Goal: Information Seeking & Learning: Learn about a topic

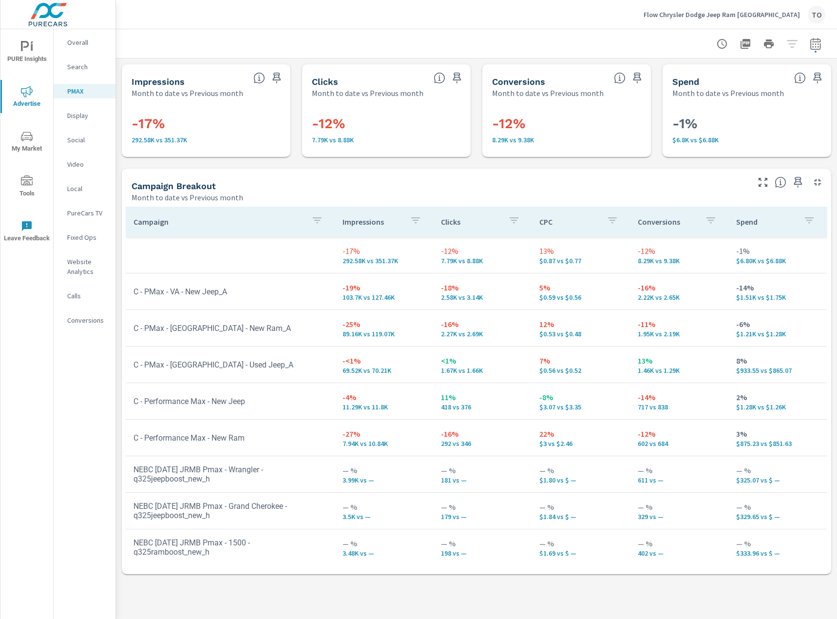
click at [674, 19] on div "Flow Chrysler Dodge Jeep Ram Charlottesville TO" at bounding box center [735, 15] width 182 height 18
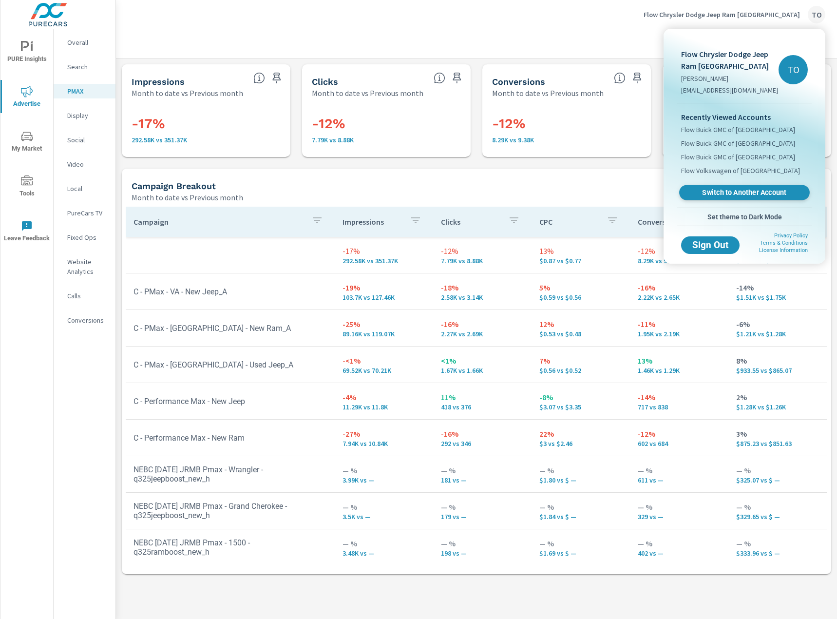
click at [729, 193] on span "Switch to Another Account" at bounding box center [743, 192] width 119 height 9
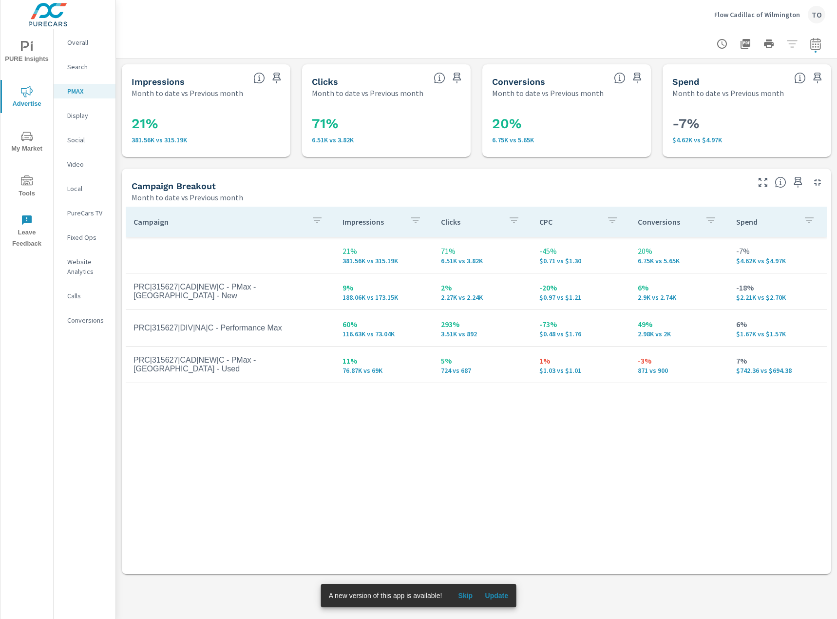
click at [498, 592] on span "Update" at bounding box center [496, 595] width 23 height 9
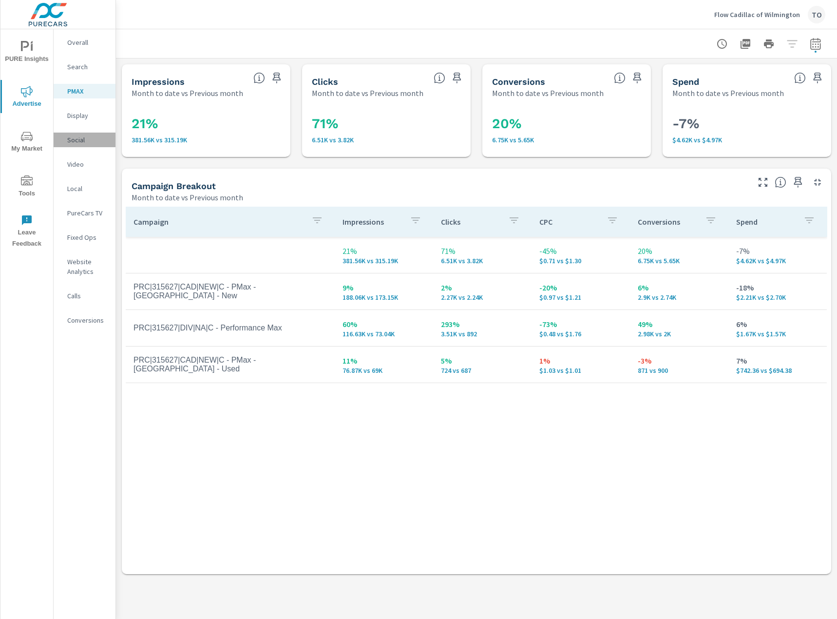
click at [78, 141] on p "Social" at bounding box center [87, 140] width 40 height 10
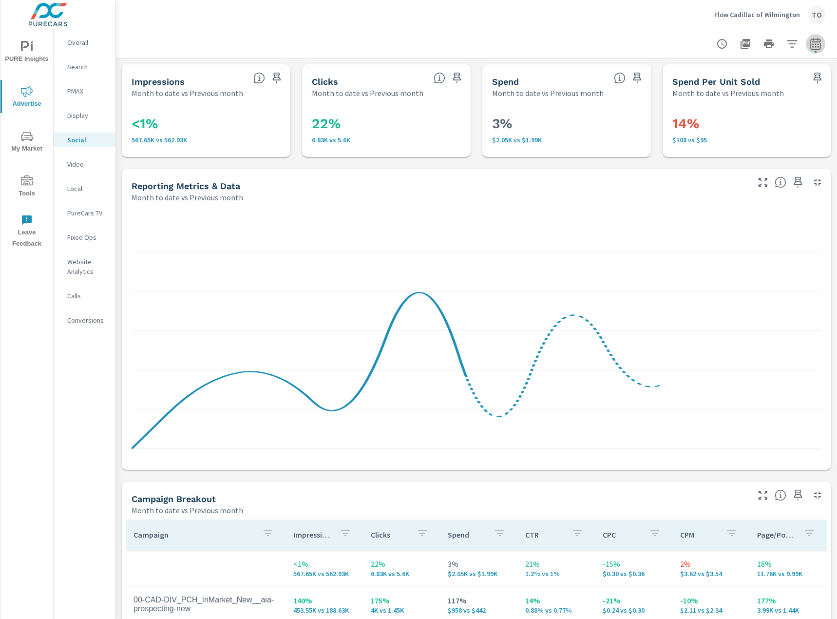
click at [819, 43] on icon "button" at bounding box center [816, 44] width 12 height 12
select select "Month to date"
select select "Previous month"
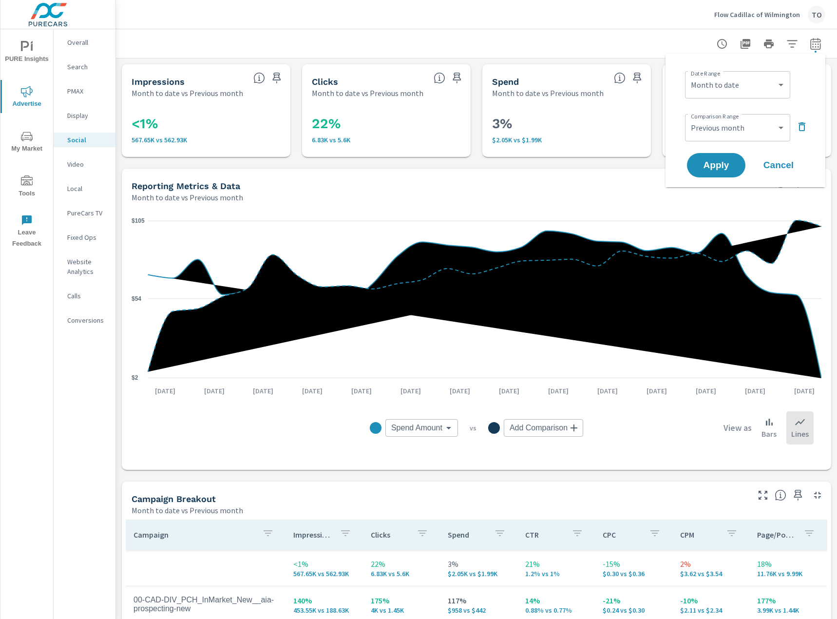
click at [642, 43] on div at bounding box center [477, 43] width 698 height 29
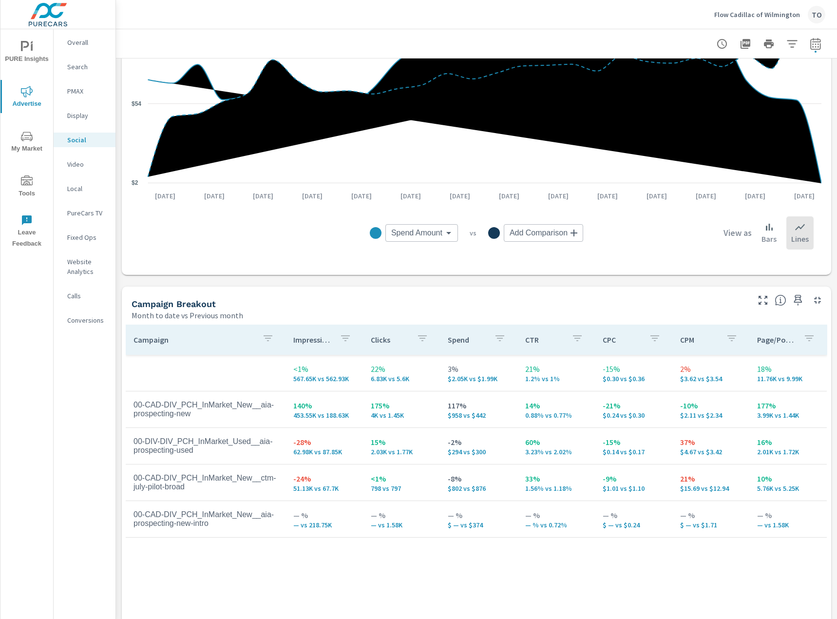
scroll to position [281, 0]
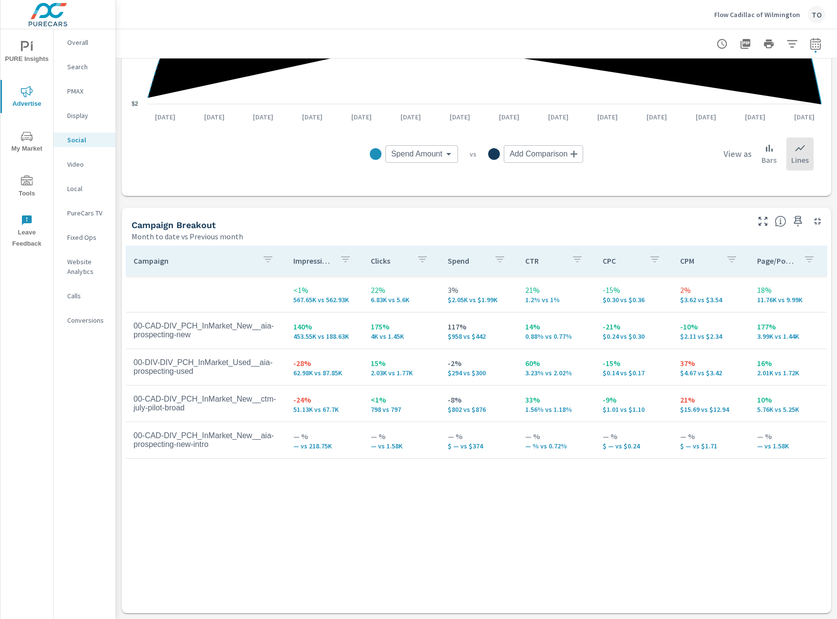
click at [204, 498] on div "Campaign Impressions Clicks Spend CTR CPC CPM Page/Post Action <1% 567.65K vs 5…" at bounding box center [476, 420] width 701 height 349
click at [80, 88] on p "PMAX" at bounding box center [87, 91] width 40 height 10
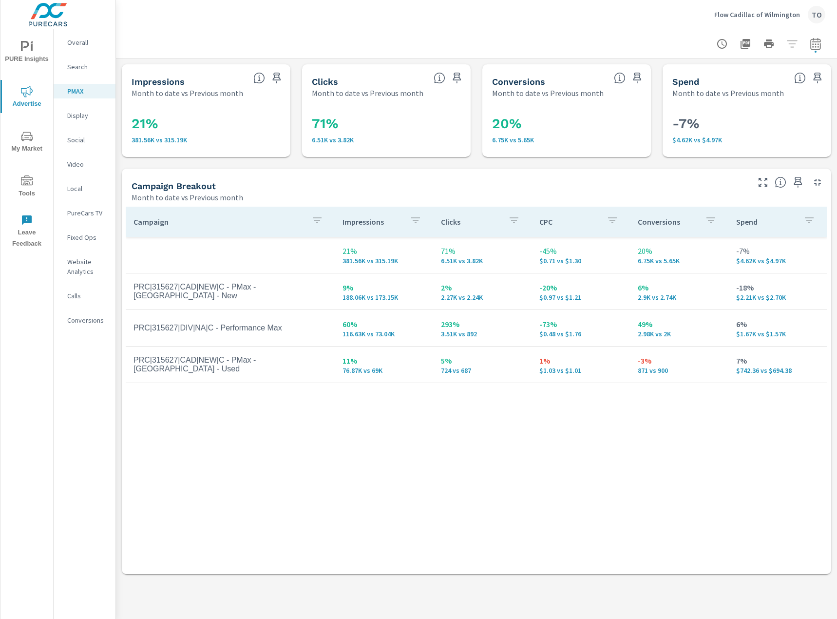
click at [384, 457] on div "Campaign Impressions Clicks CPC Conversions Spend 21% 381.56K vs 315.19K 71% 6.…" at bounding box center [476, 381] width 701 height 349
click at [84, 64] on p "Search" at bounding box center [87, 67] width 40 height 10
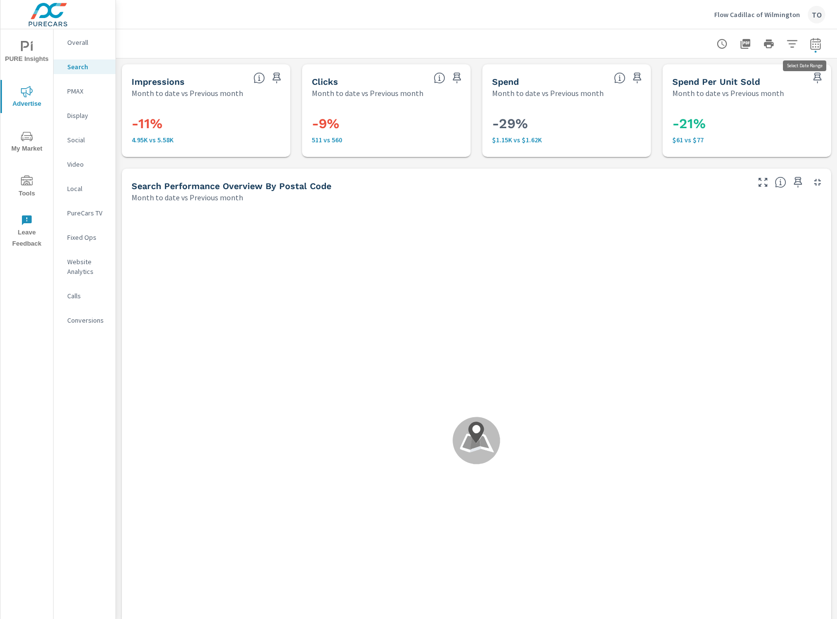
click at [812, 46] on icon "button" at bounding box center [816, 44] width 12 height 12
select select "Month to date"
select select "Previous month"
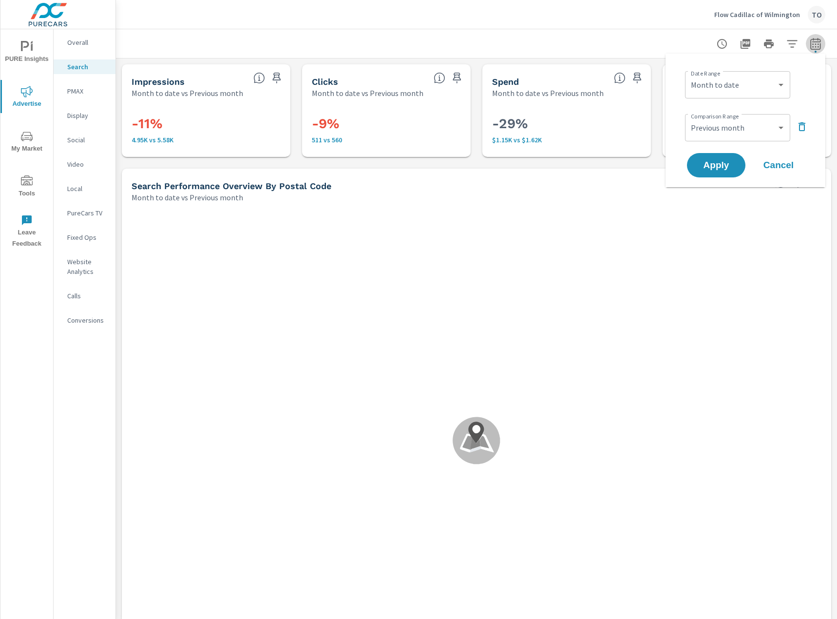
click at [813, 45] on icon "button" at bounding box center [816, 44] width 12 height 12
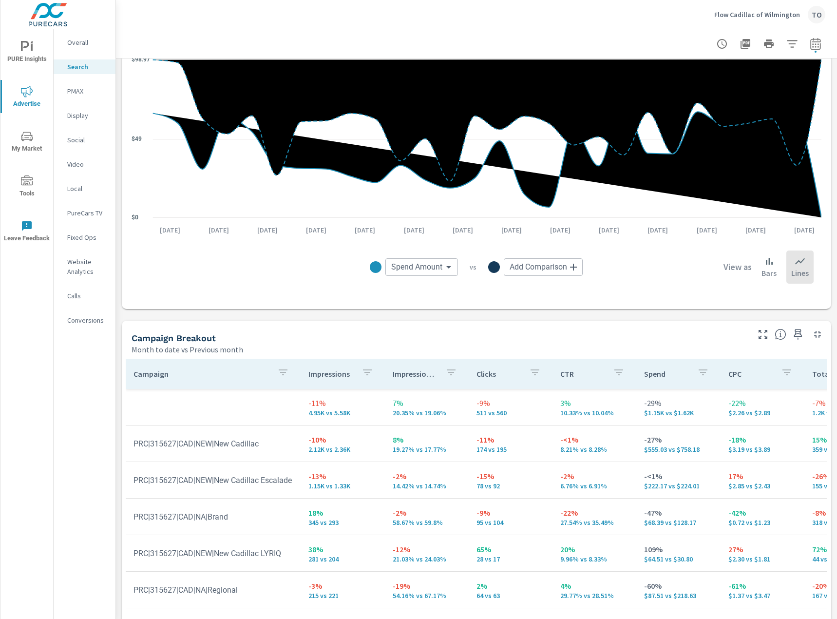
scroll to position [802, 0]
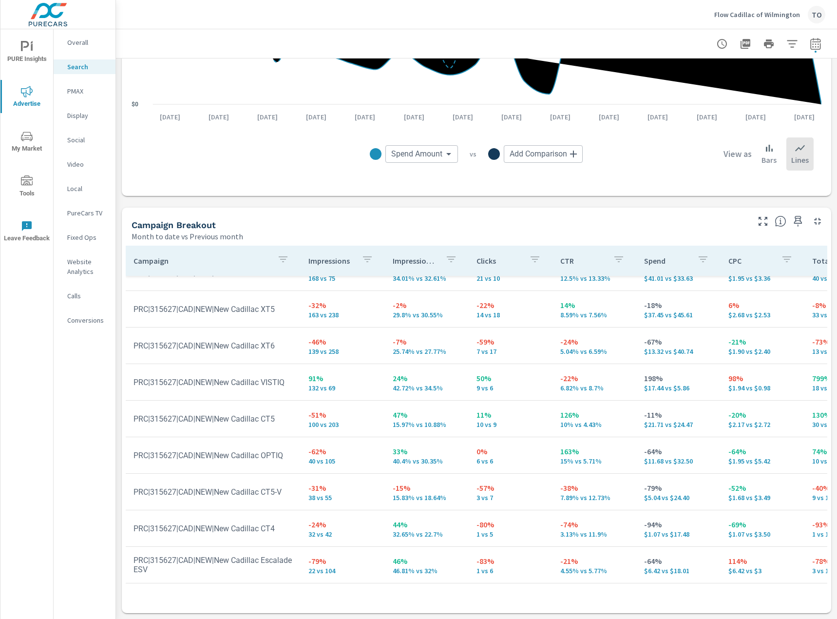
scroll to position [274, 0]
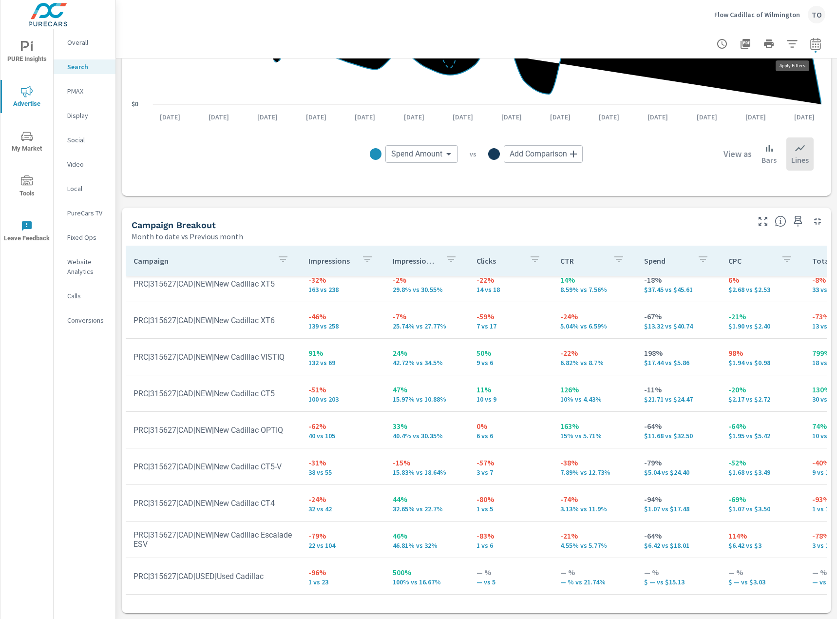
click at [789, 46] on icon "button" at bounding box center [792, 44] width 12 height 12
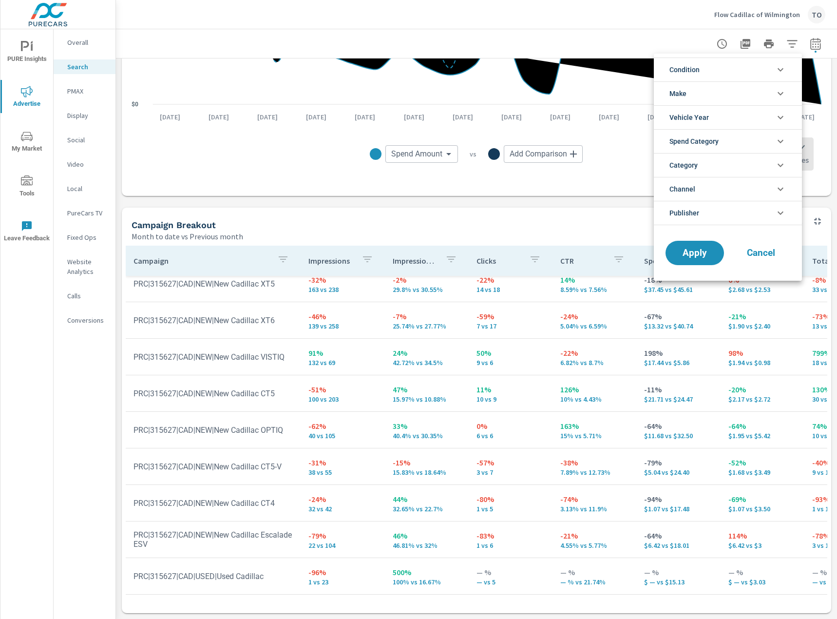
click at [710, 62] on li "Condition" at bounding box center [728, 69] width 148 height 24
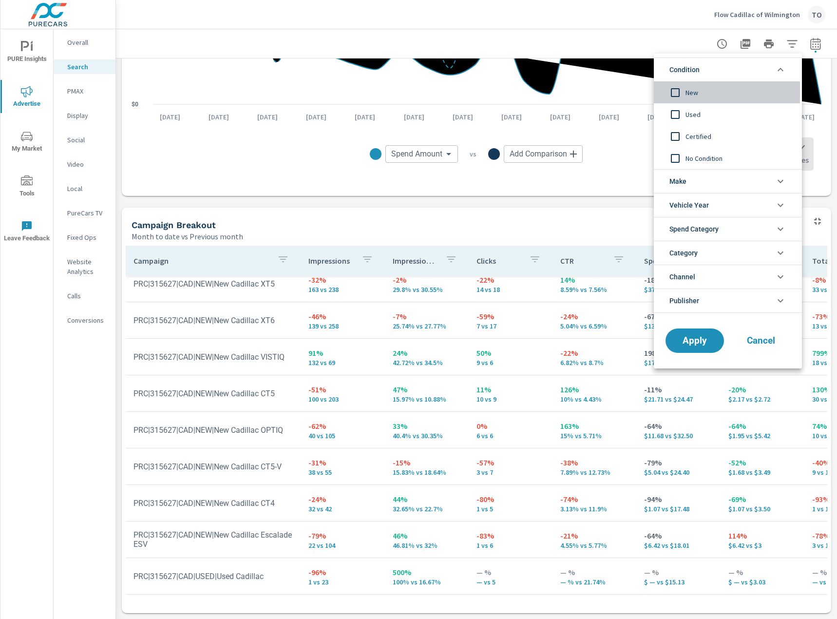
click at [689, 95] on span "New" at bounding box center [738, 93] width 107 height 12
click at [700, 69] on span "Condition" at bounding box center [686, 69] width 35 height 23
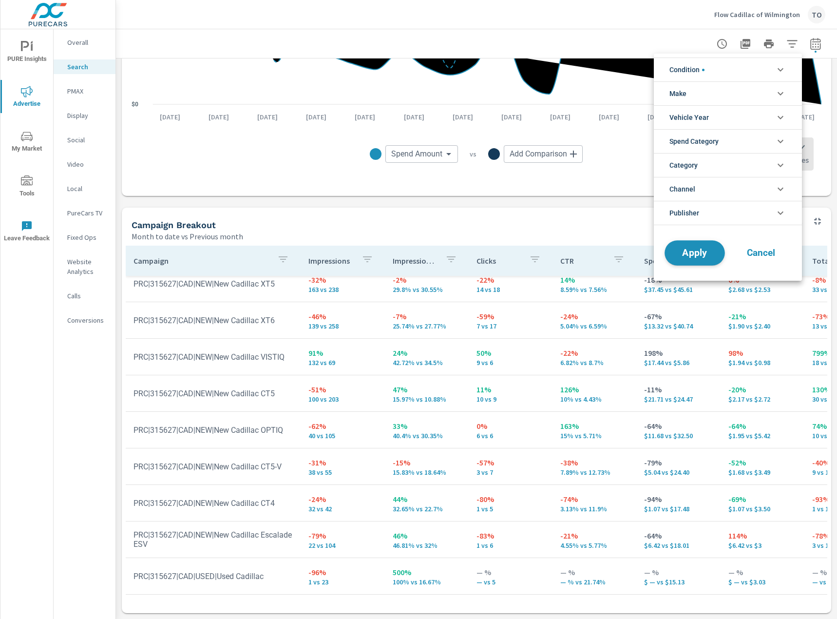
click at [704, 251] on span "Apply" at bounding box center [695, 252] width 40 height 9
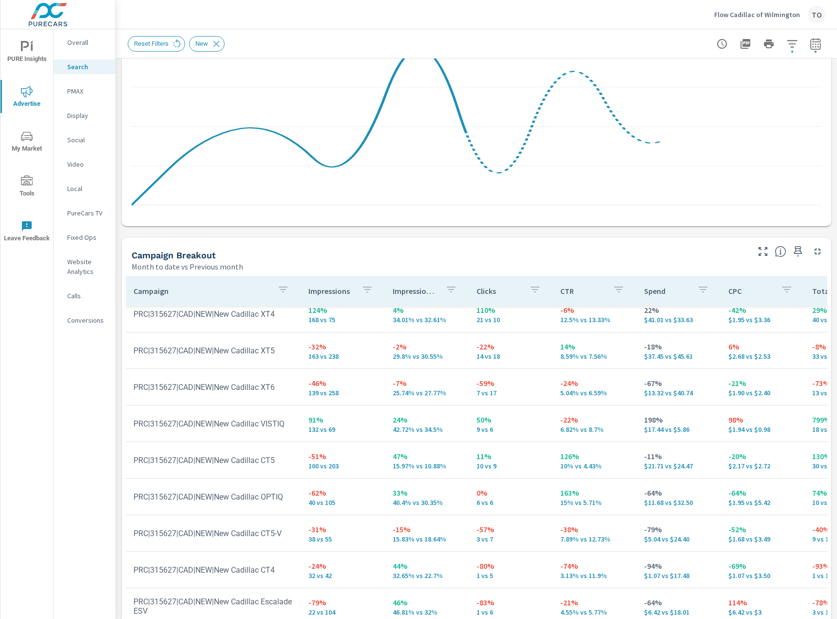
scroll to position [281, 0]
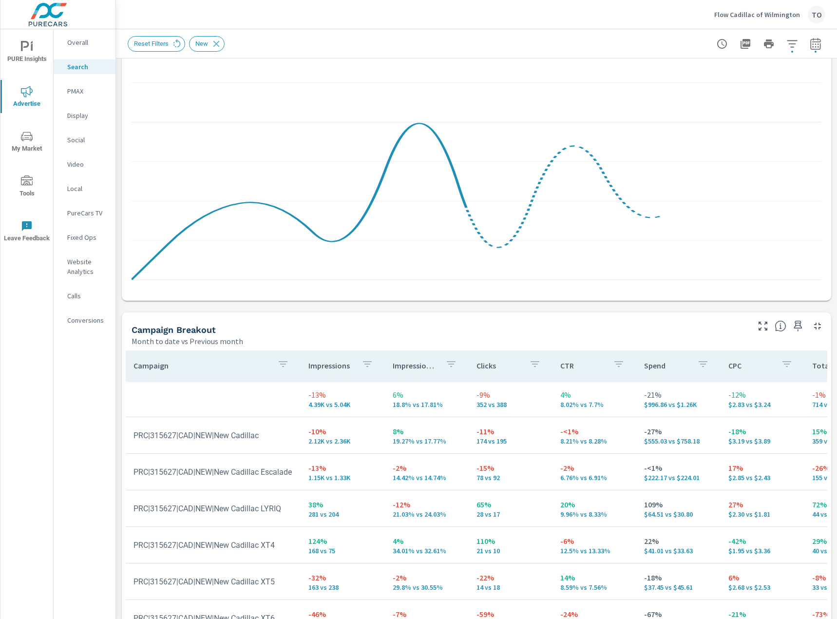
scroll to position [281, 0]
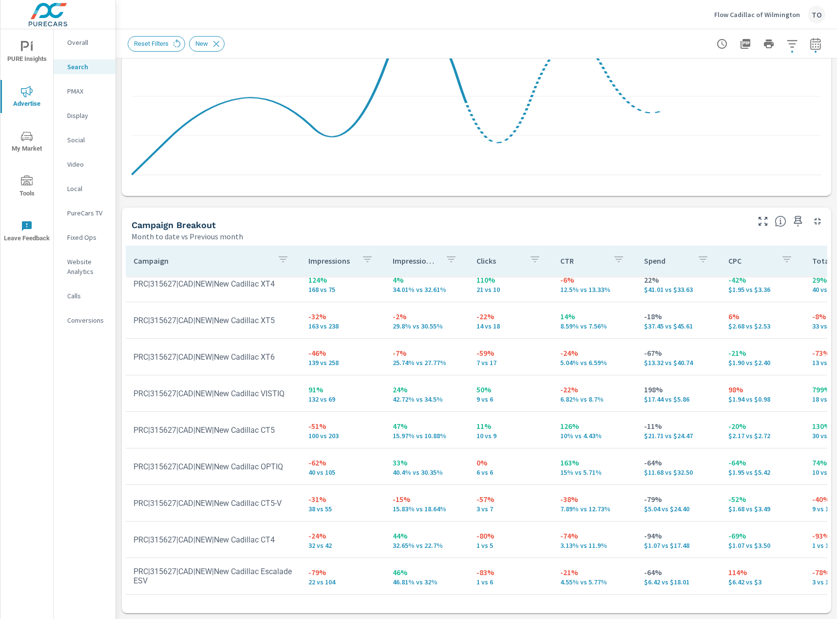
scroll to position [165, 0]
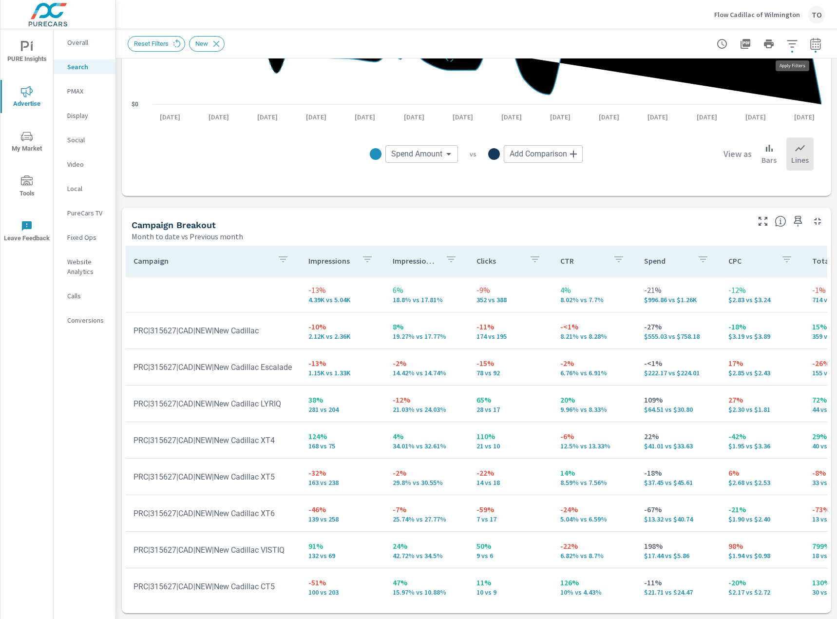
click at [788, 42] on icon "button" at bounding box center [792, 44] width 12 height 12
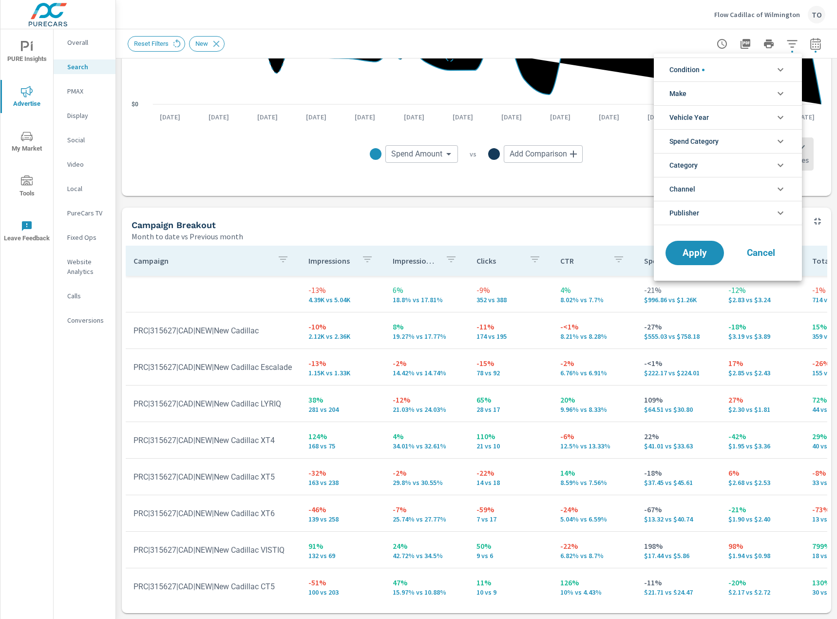
click at [709, 70] on li "Condition" at bounding box center [728, 69] width 148 height 24
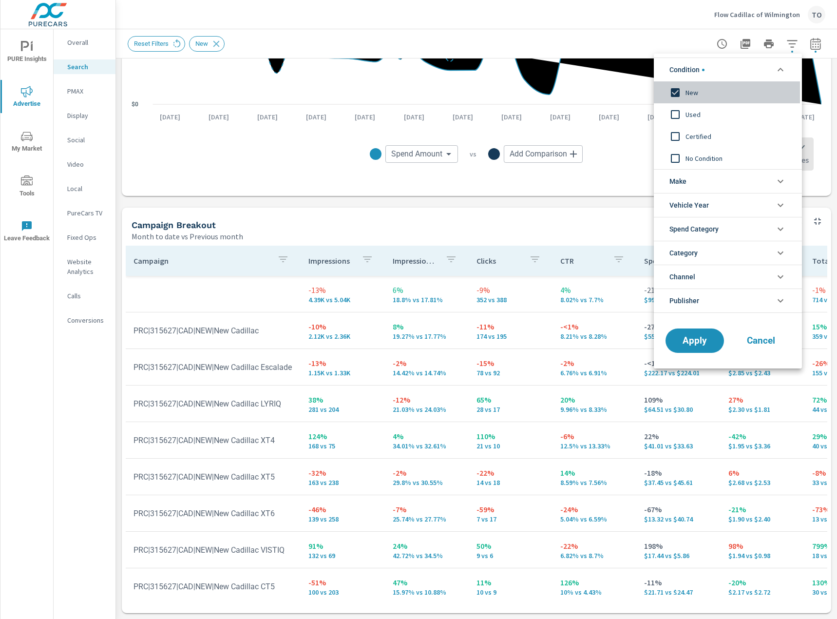
click at [681, 92] on input "filter options" at bounding box center [675, 92] width 20 height 20
click at [696, 175] on li "Make" at bounding box center [728, 181] width 148 height 24
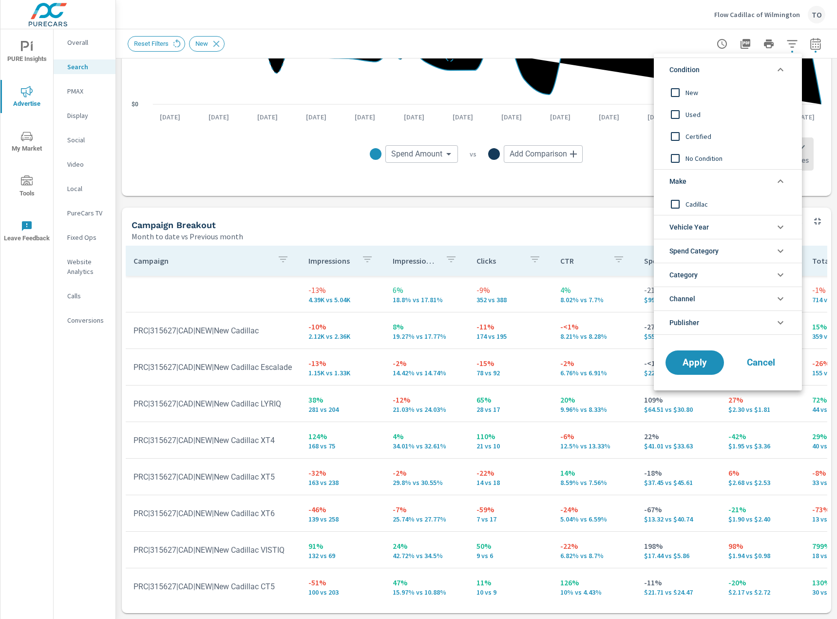
click at [696, 175] on li "Make" at bounding box center [728, 181] width 148 height 24
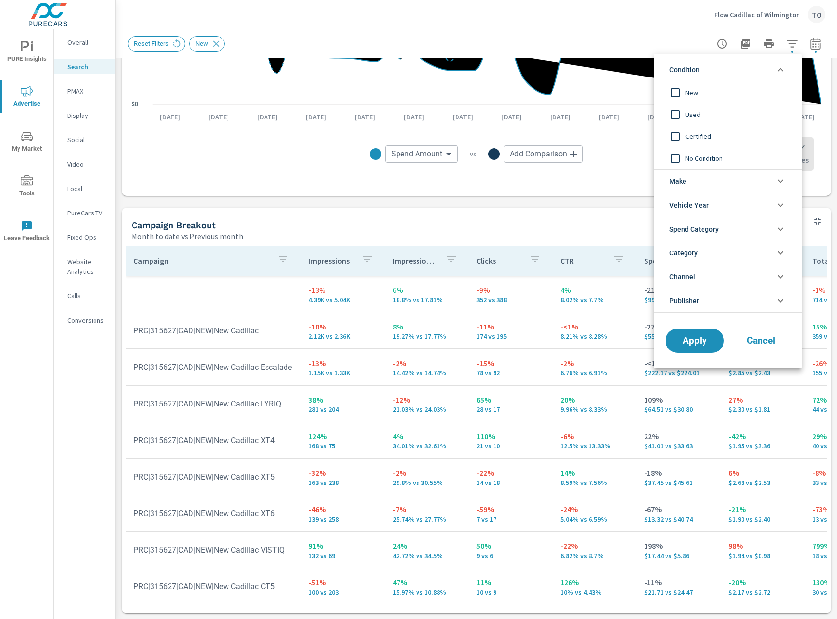
click at [706, 225] on span "Spend Category" at bounding box center [693, 228] width 49 height 23
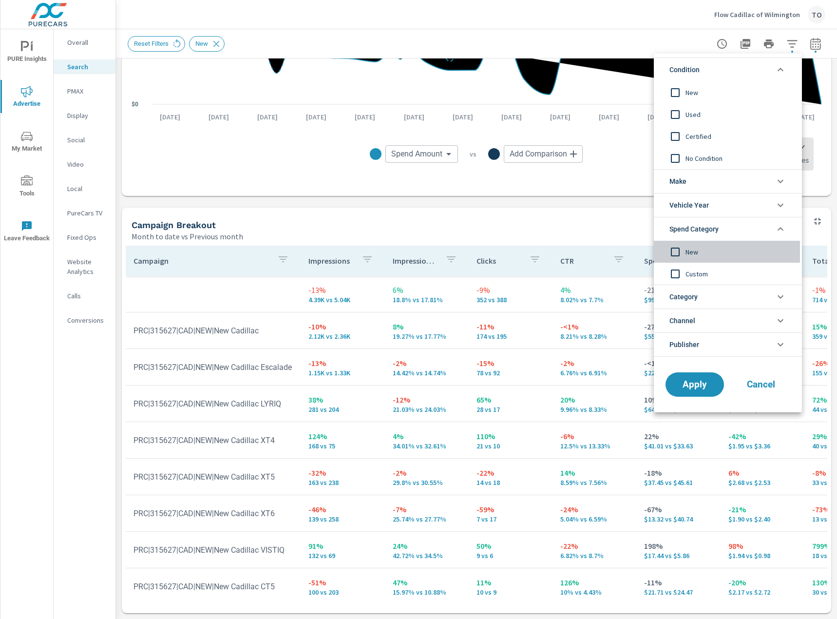
click at [689, 254] on span "New" at bounding box center [738, 252] width 107 height 12
click at [694, 382] on span "Apply" at bounding box center [695, 384] width 40 height 9
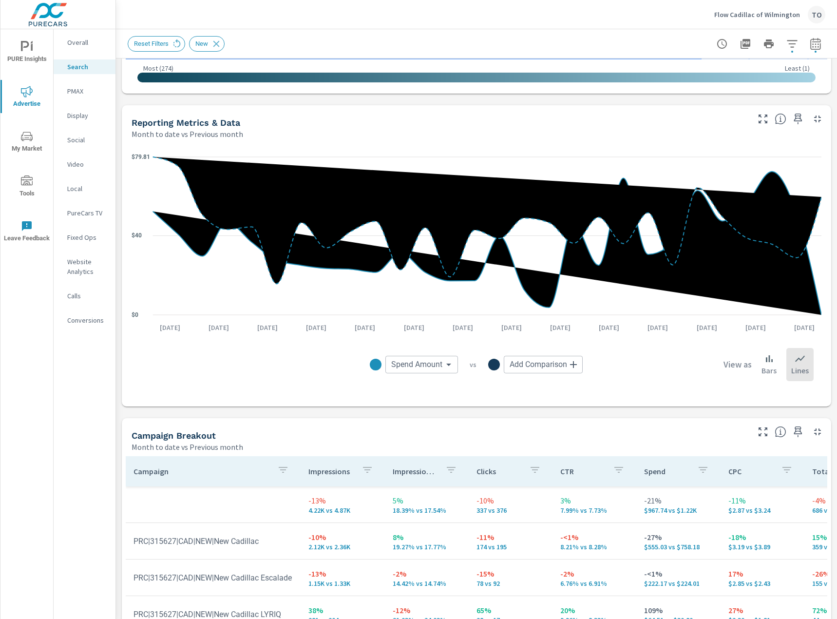
scroll to position [802, 0]
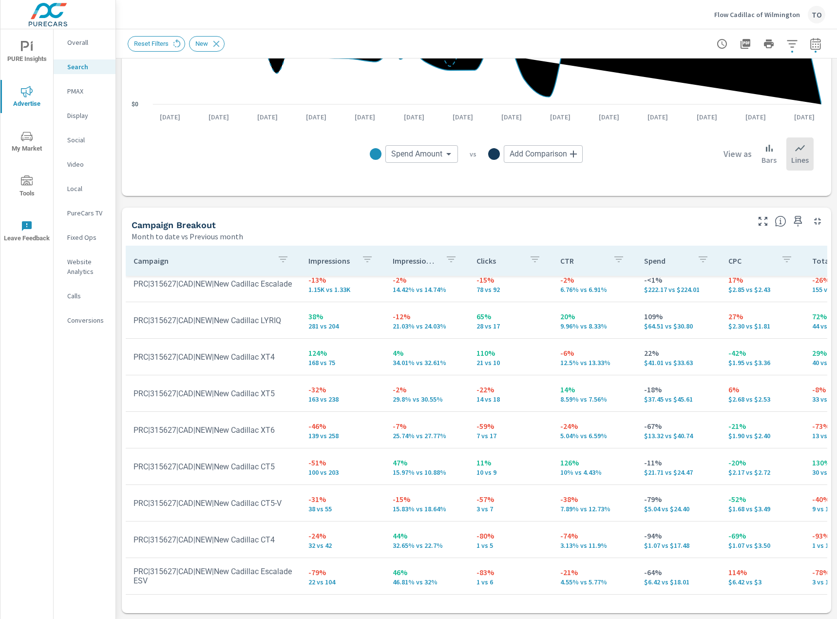
scroll to position [92, 0]
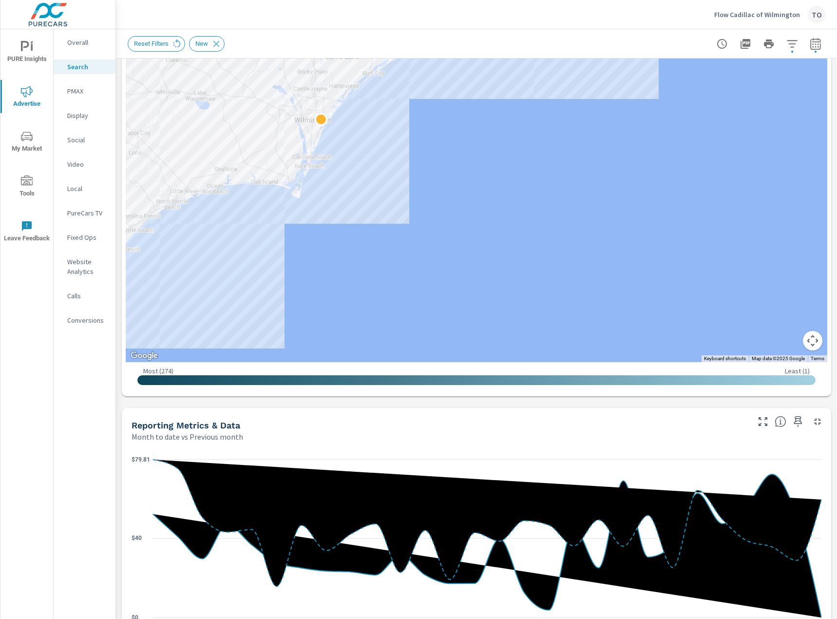
scroll to position [120, 0]
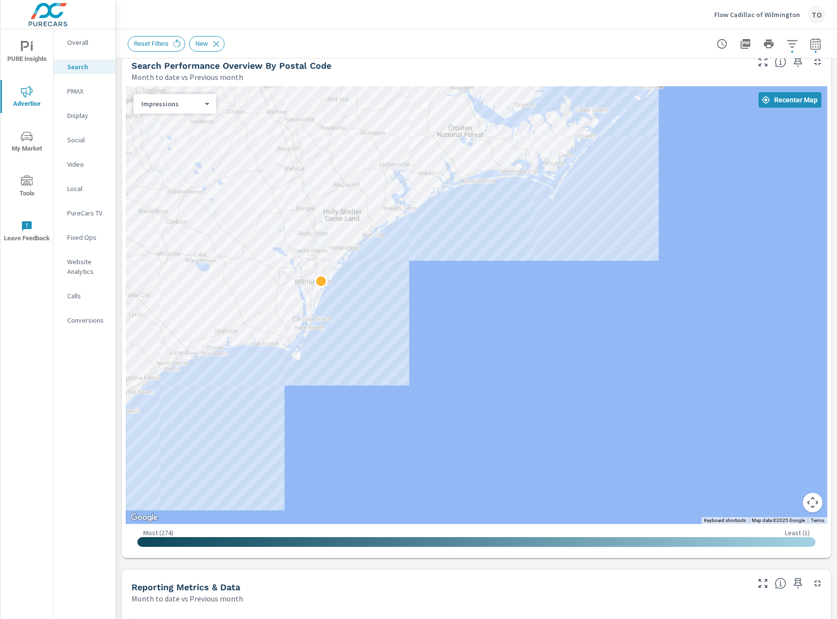
click at [790, 44] on icon "button" at bounding box center [792, 44] width 12 height 12
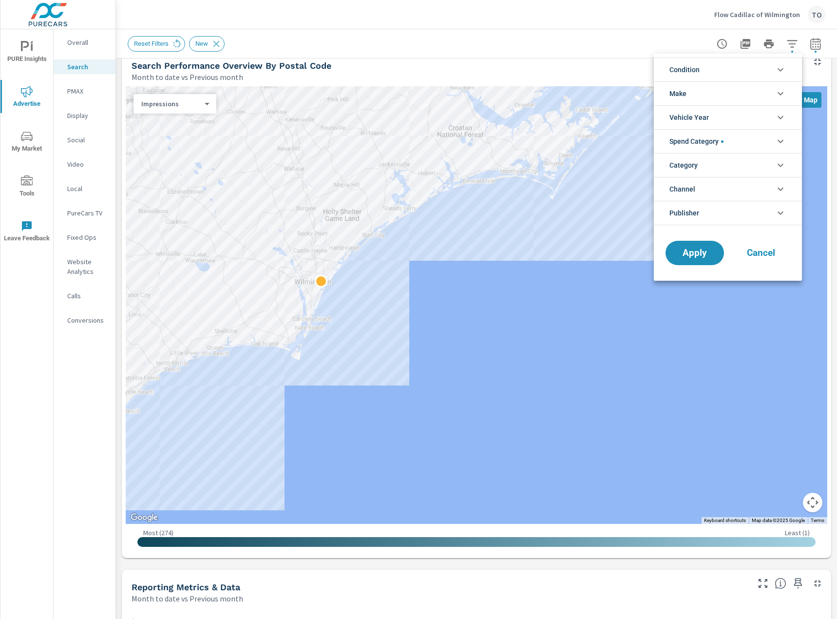
click at [717, 138] on span "Spend Category" at bounding box center [696, 141] width 54 height 23
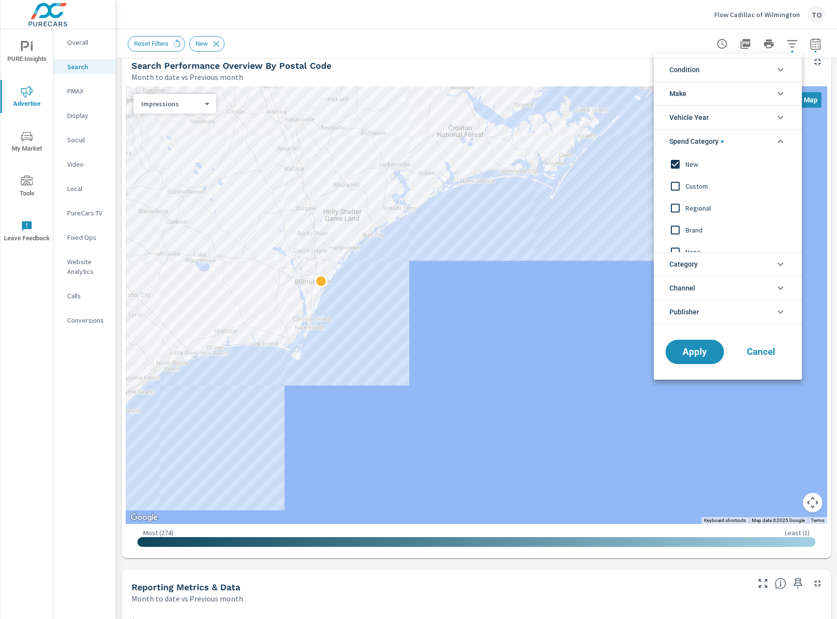
click at [689, 160] on span "New" at bounding box center [738, 164] width 107 height 12
click at [709, 145] on span "Spend Category" at bounding box center [693, 141] width 49 height 23
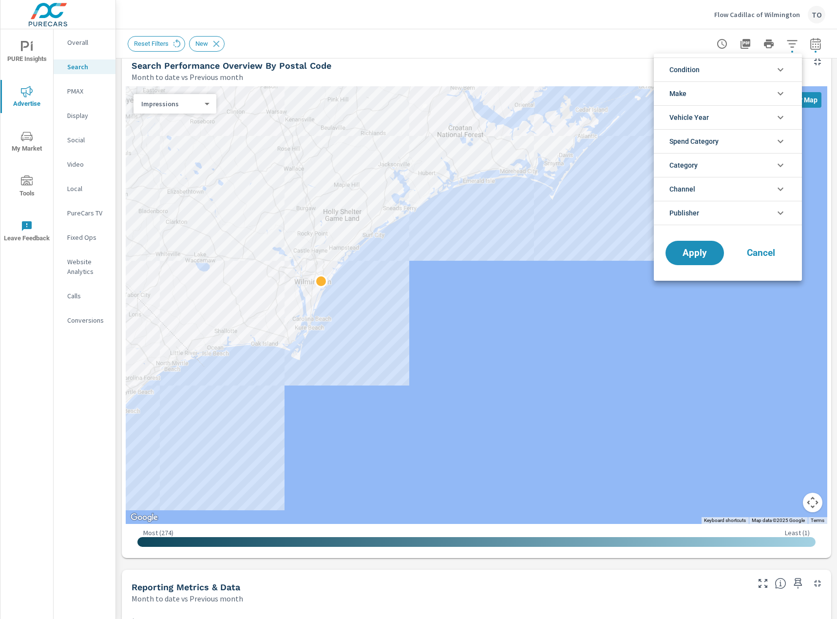
click at [715, 70] on li "Condition" at bounding box center [728, 69] width 148 height 24
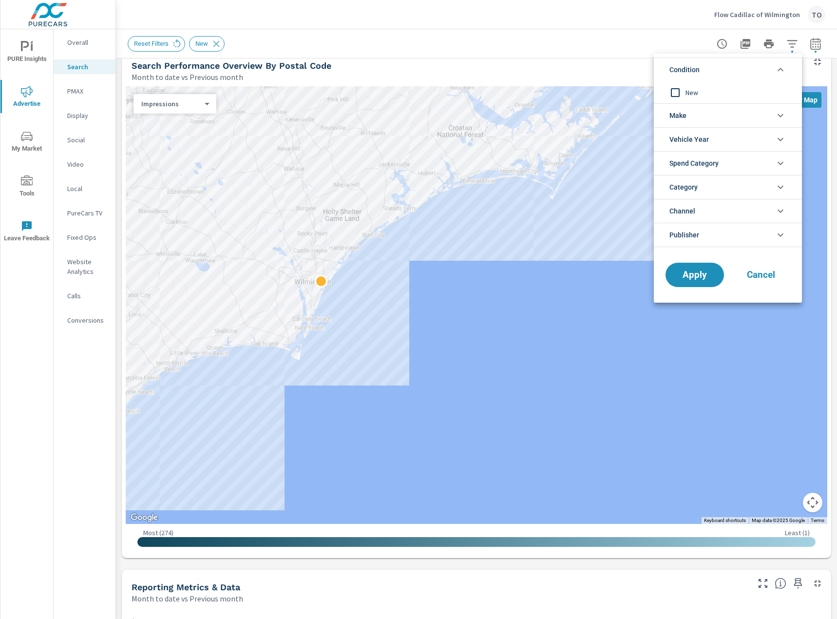
click at [682, 38] on div at bounding box center [418, 309] width 837 height 619
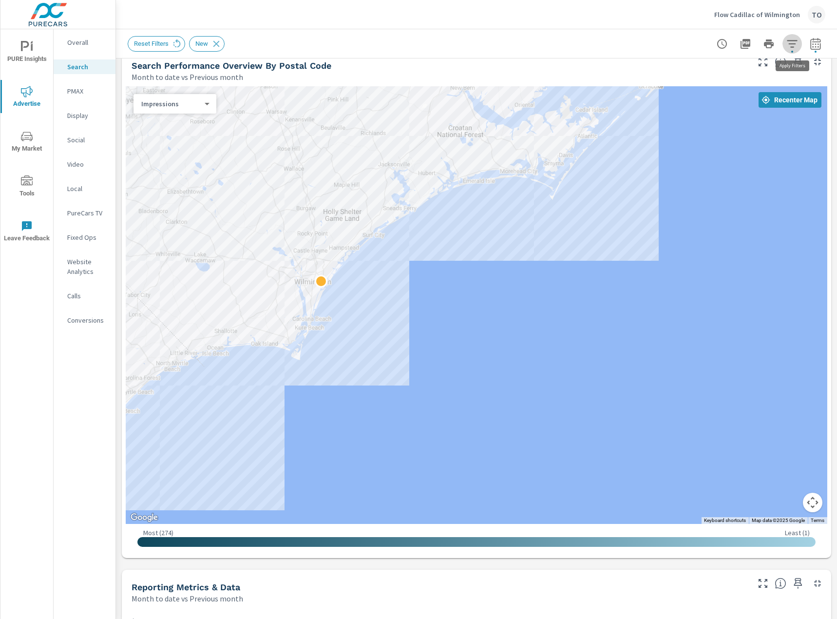
click at [798, 39] on button "button" at bounding box center [791, 43] width 19 height 19
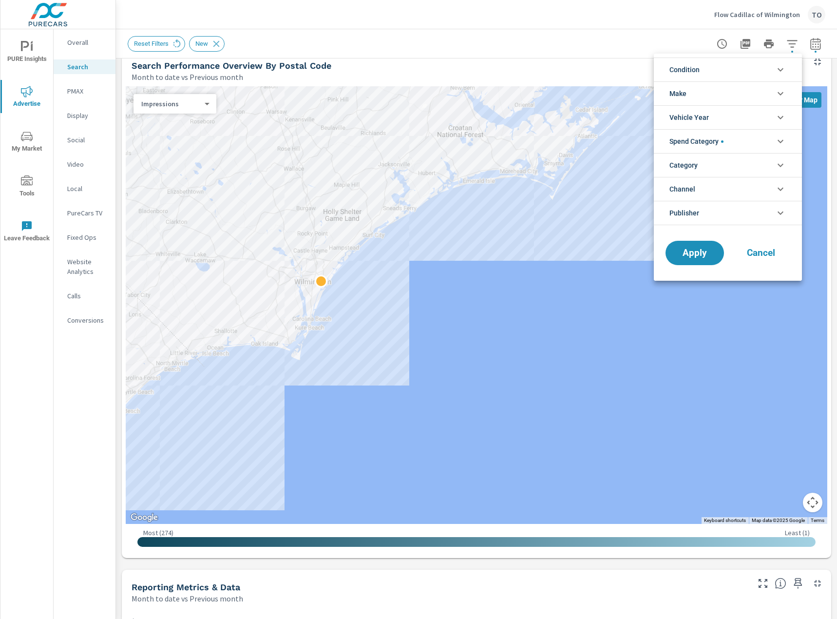
click at [726, 140] on li "Spend Category" at bounding box center [728, 141] width 148 height 24
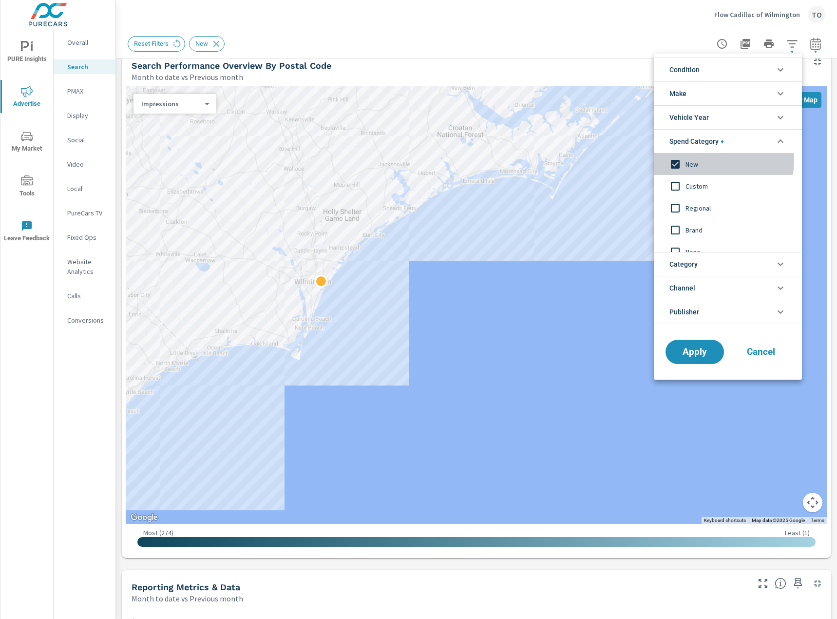
click at [698, 160] on span "New" at bounding box center [738, 164] width 107 height 12
click at [698, 356] on span "Apply" at bounding box center [695, 351] width 40 height 9
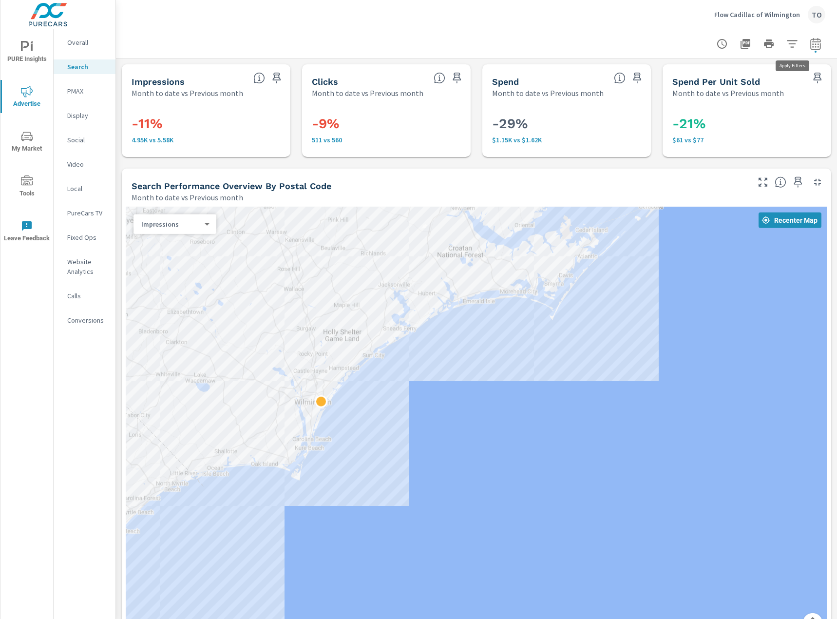
click at [794, 42] on icon "button" at bounding box center [792, 44] width 12 height 12
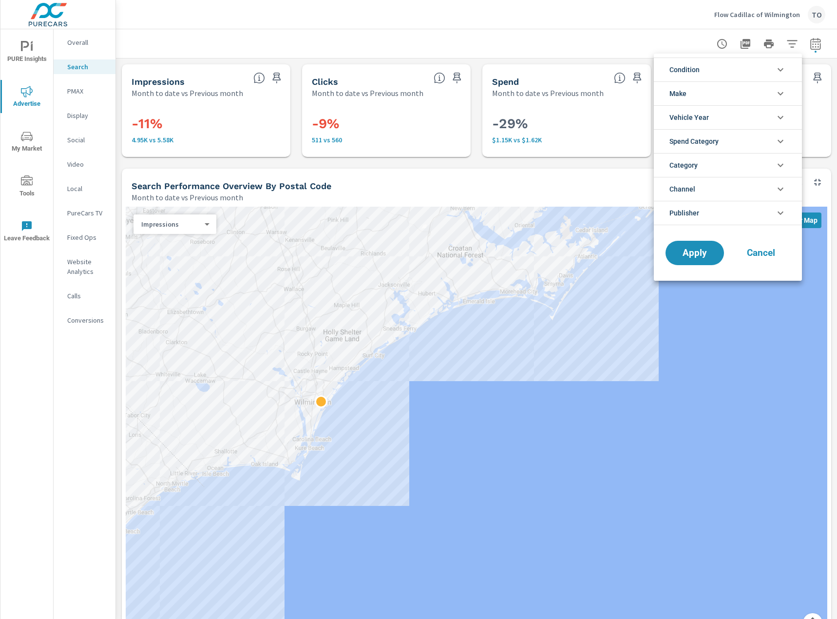
click at [723, 73] on li "Condition" at bounding box center [728, 69] width 148 height 24
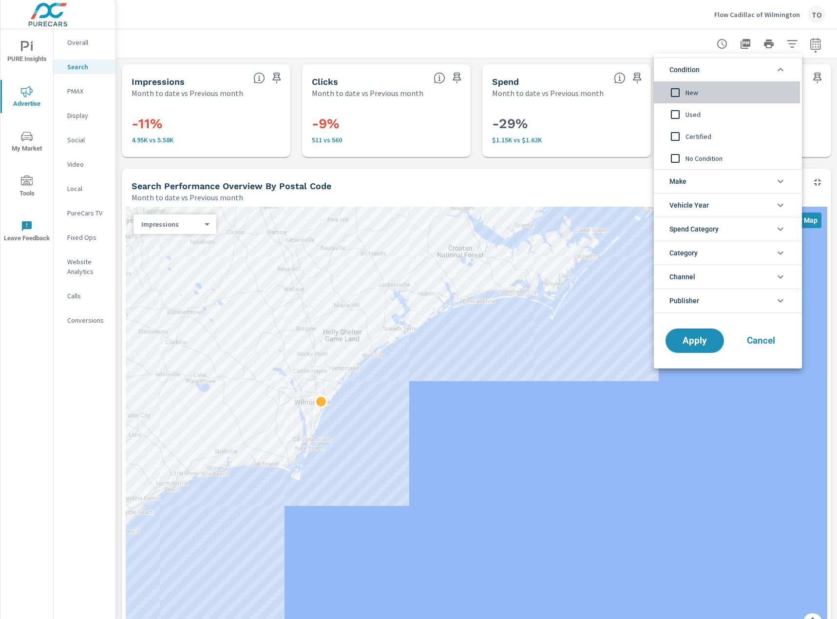
click at [695, 92] on span "New" at bounding box center [738, 93] width 107 height 12
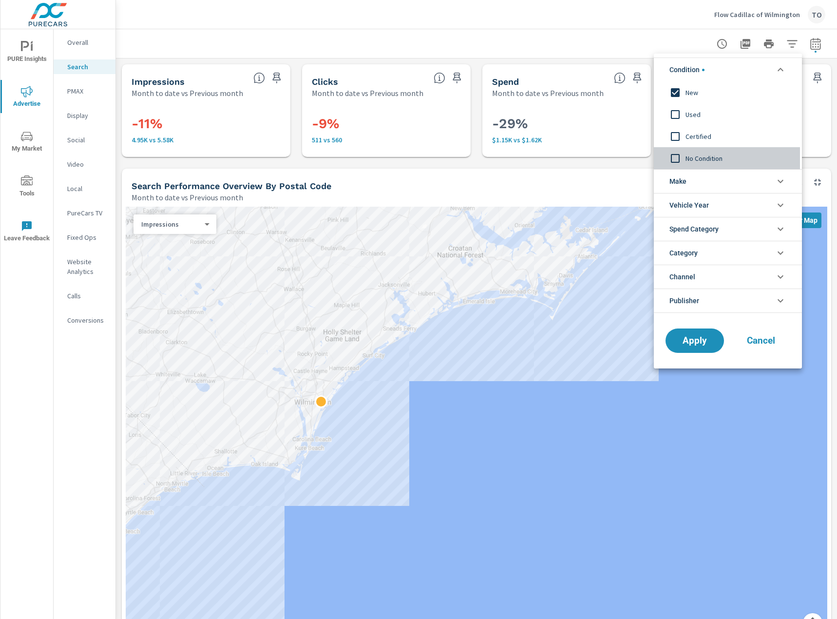
click at [708, 155] on span "No Condition" at bounding box center [738, 158] width 107 height 12
click at [705, 342] on span "Apply" at bounding box center [695, 340] width 40 height 9
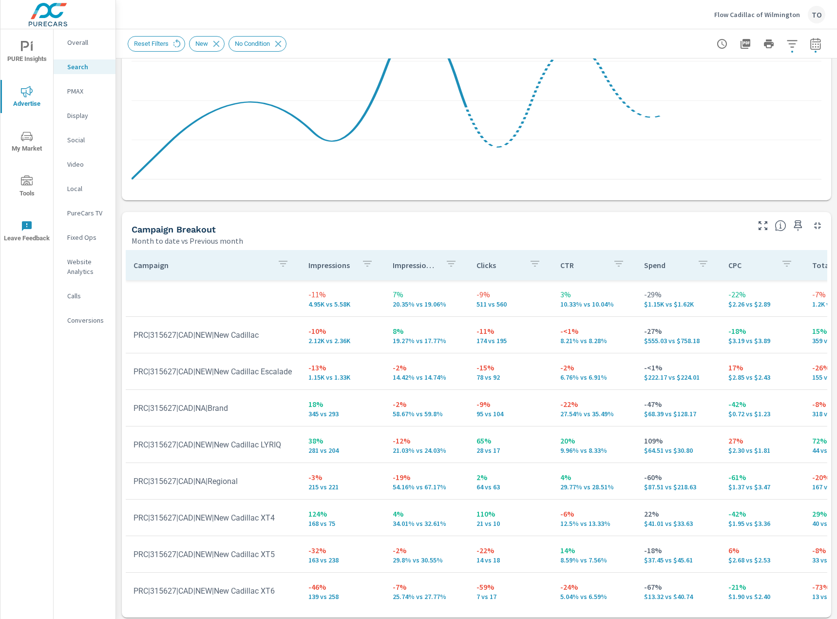
scroll to position [281, 0]
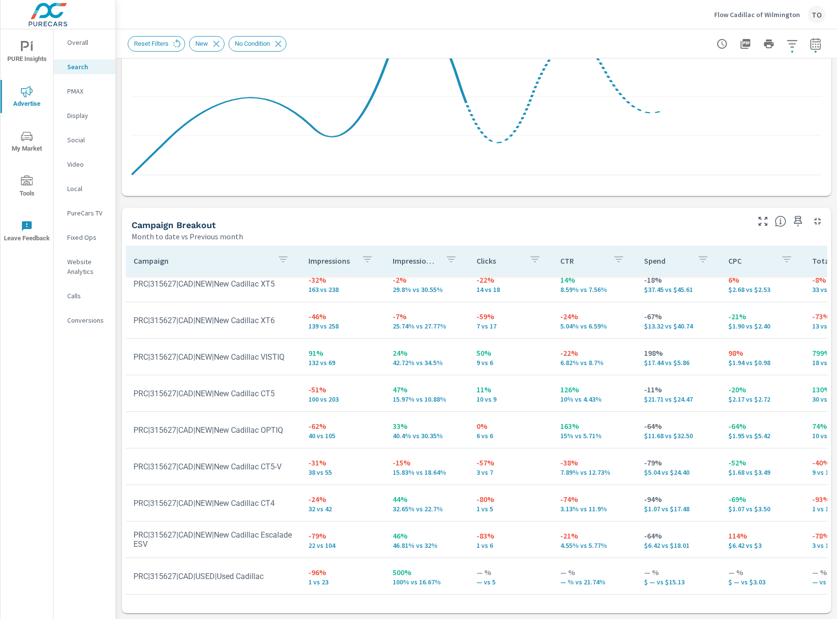
scroll to position [197, 0]
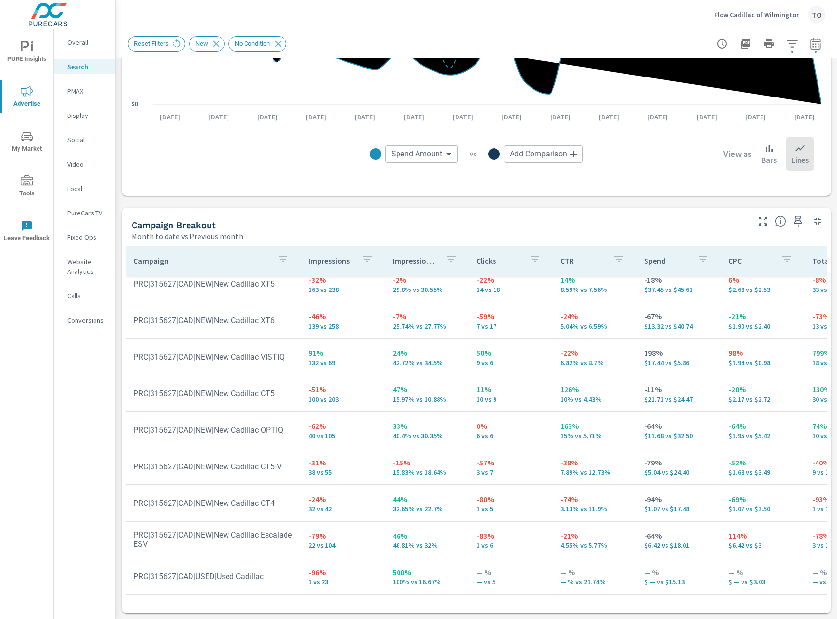
scroll to position [274, 0]
click at [123, 520] on div "Campaign Impressions Impression Share Clicks CTR Spend CPC Total Conversions Le…" at bounding box center [476, 427] width 709 height 371
click at [785, 43] on button "button" at bounding box center [791, 43] width 19 height 19
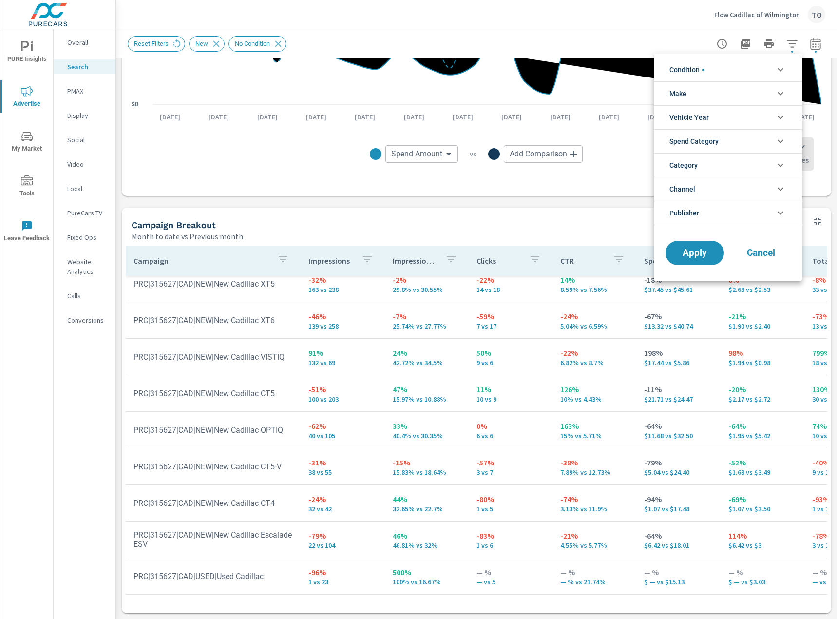
click at [734, 66] on li "Condition" at bounding box center [728, 69] width 148 height 24
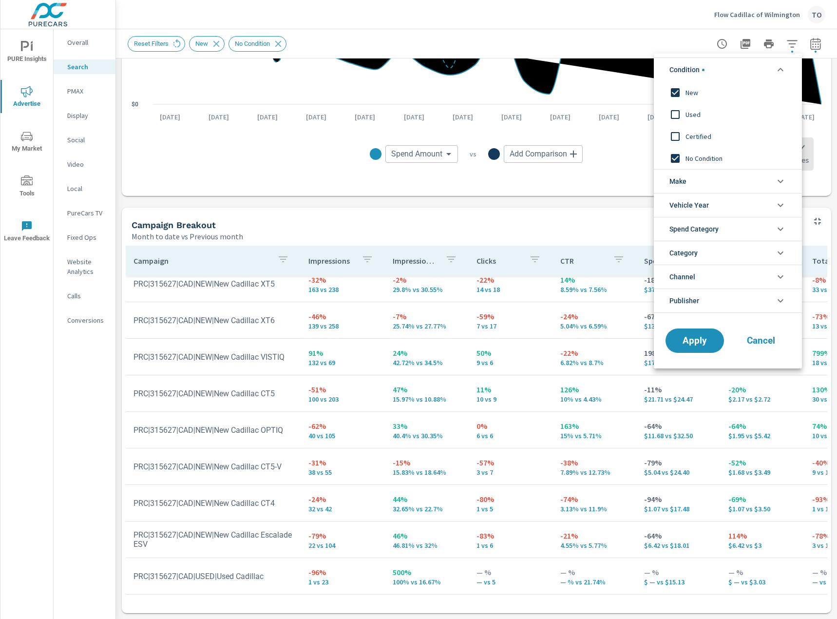
scroll to position [0, 0]
click at [734, 66] on li "Condition" at bounding box center [728, 69] width 148 height 24
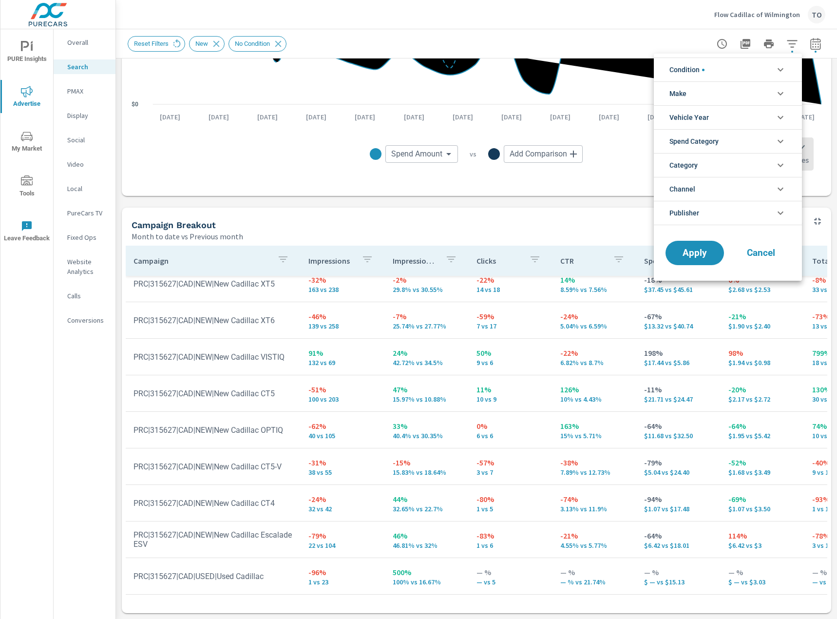
click at [734, 66] on li "Condition" at bounding box center [728, 69] width 148 height 24
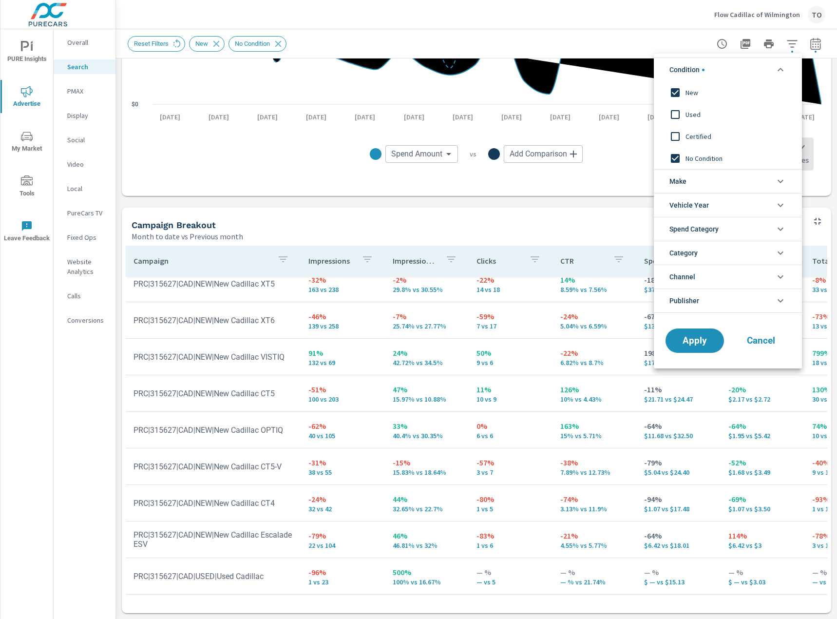
click at [690, 158] on span "No Condition" at bounding box center [738, 158] width 107 height 12
click at [689, 96] on span "New" at bounding box center [738, 93] width 107 height 12
click at [703, 332] on button "Apply" at bounding box center [694, 340] width 60 height 25
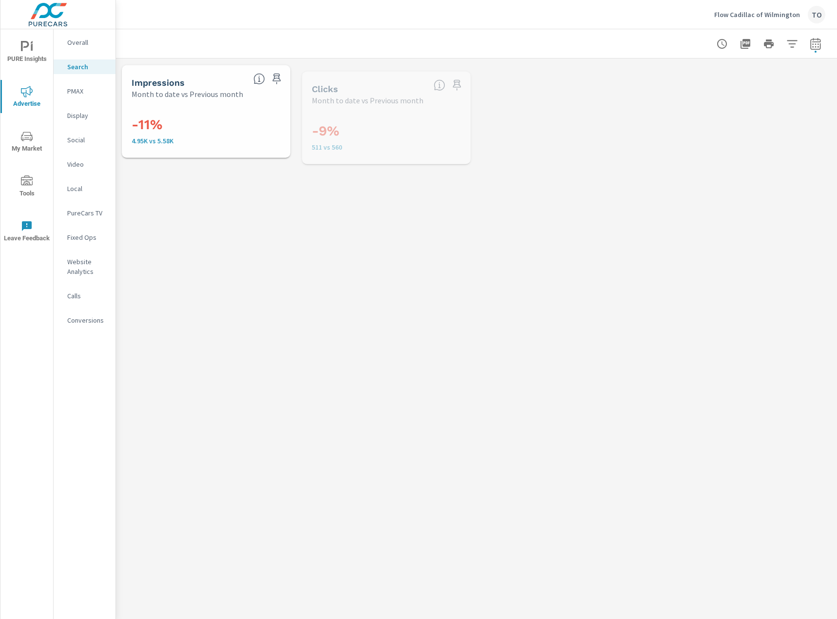
scroll to position [256, 0]
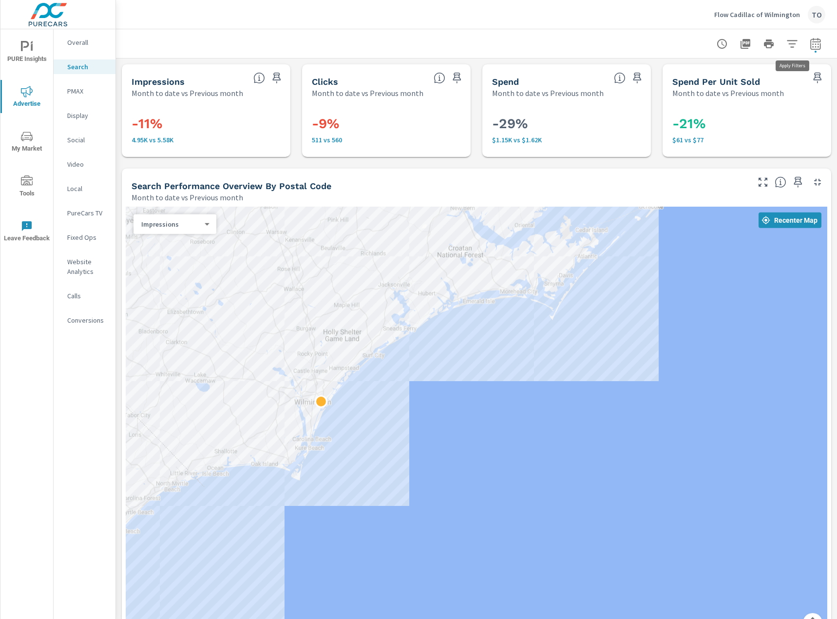
click at [801, 44] on button "button" at bounding box center [791, 43] width 19 height 19
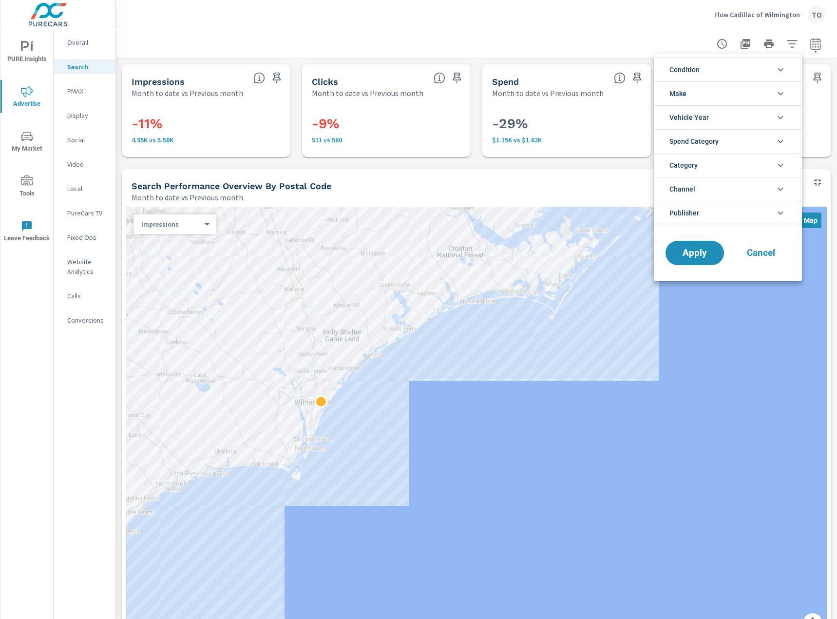
click at [712, 148] on span "Spend Category" at bounding box center [693, 141] width 49 height 23
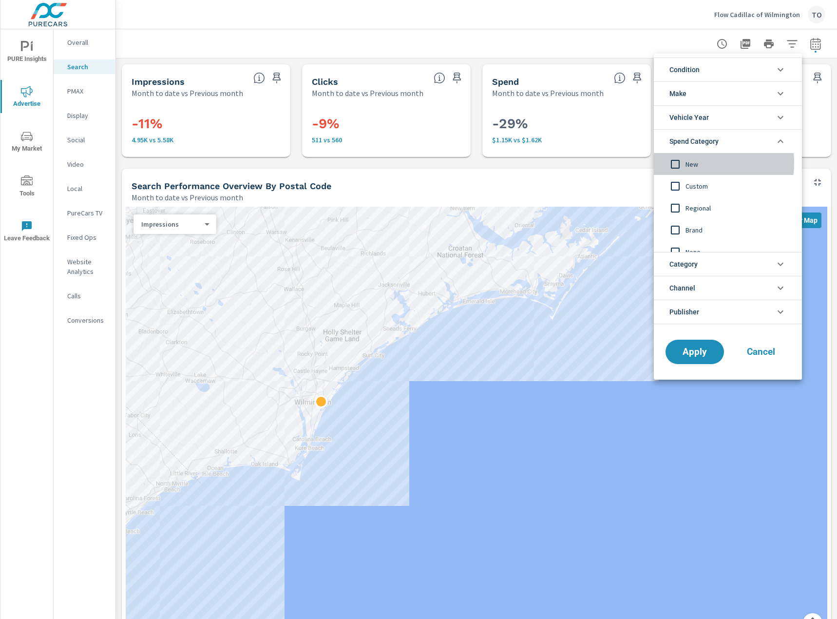
click at [695, 163] on span "New" at bounding box center [738, 164] width 107 height 12
click at [703, 204] on span "Regional" at bounding box center [738, 208] width 107 height 12
click at [694, 236] on div "Brand" at bounding box center [727, 230] width 146 height 22
click at [704, 350] on span "Apply" at bounding box center [695, 351] width 40 height 9
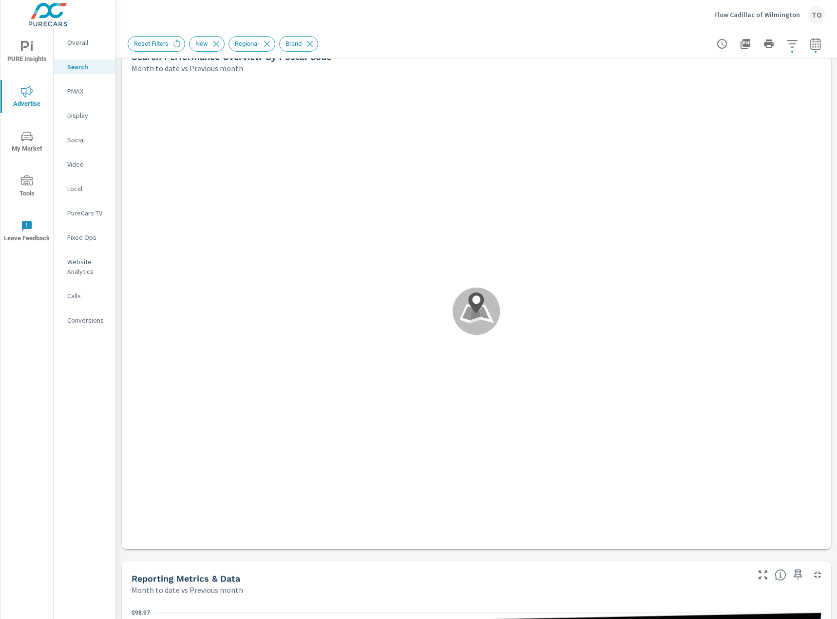
scroll to position [157, 0]
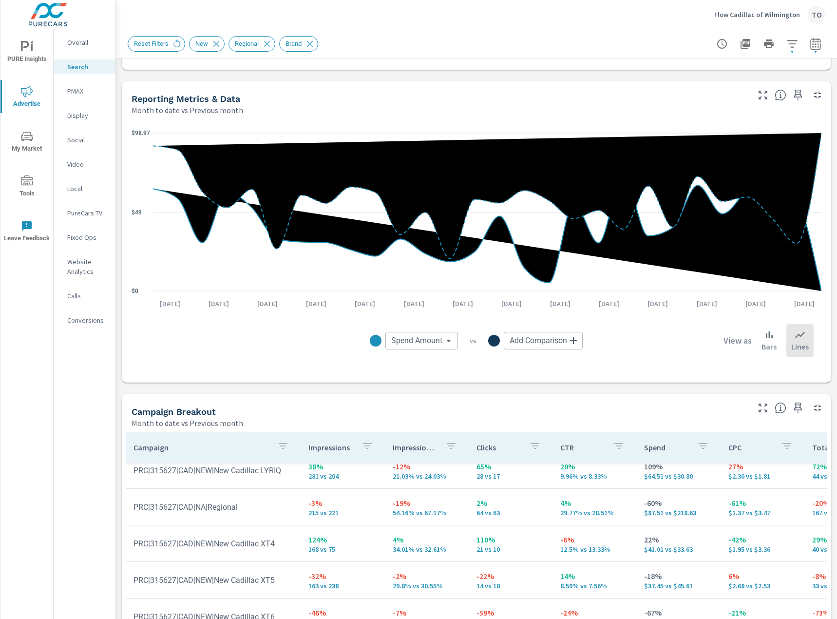
scroll to position [779, 0]
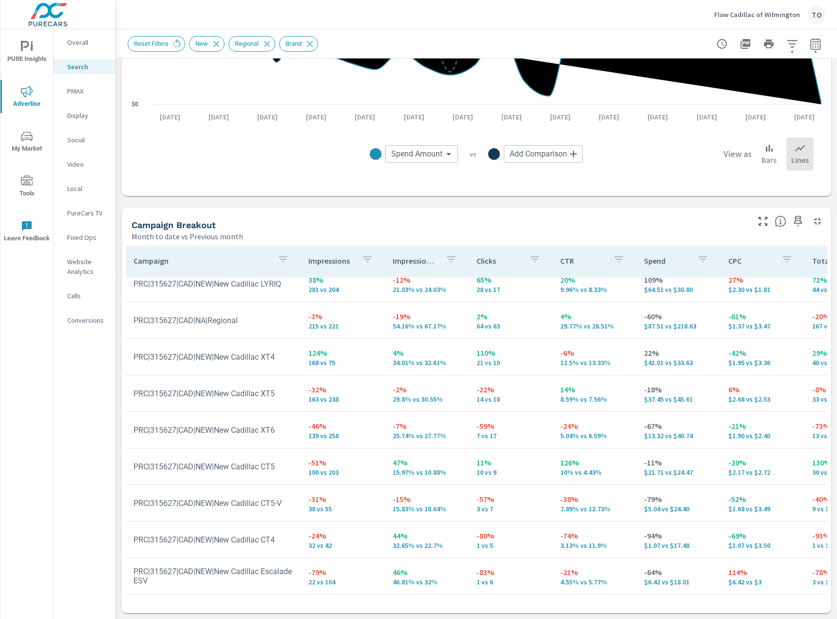
scroll to position [802, 0]
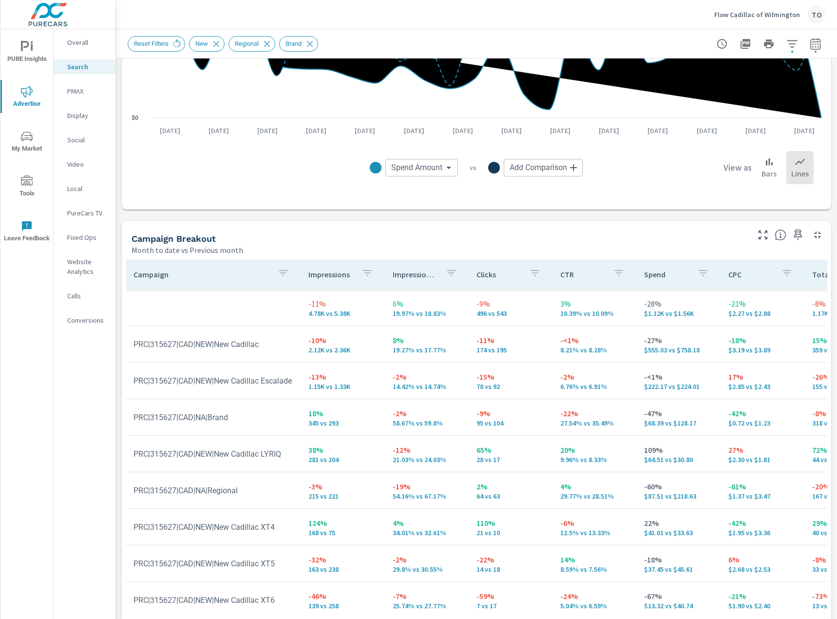
scroll to position [802, 0]
